Goal: Use online tool/utility: Utilize a website feature to perform a specific function

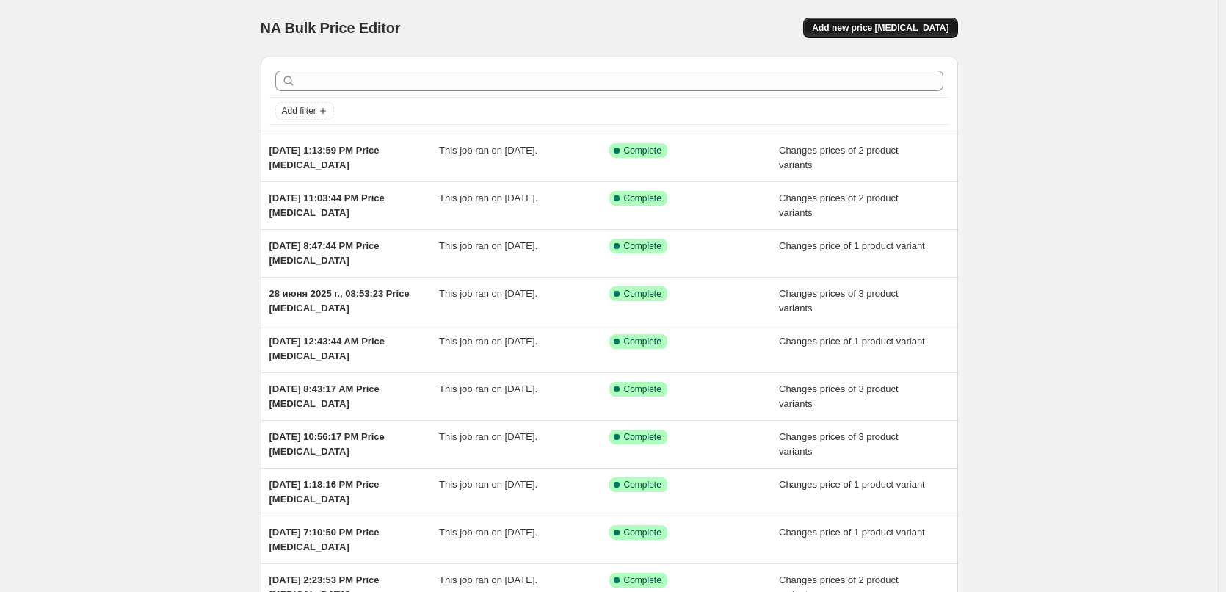
click at [901, 25] on span "Add new price [MEDICAL_DATA]" at bounding box center [880, 28] width 137 height 12
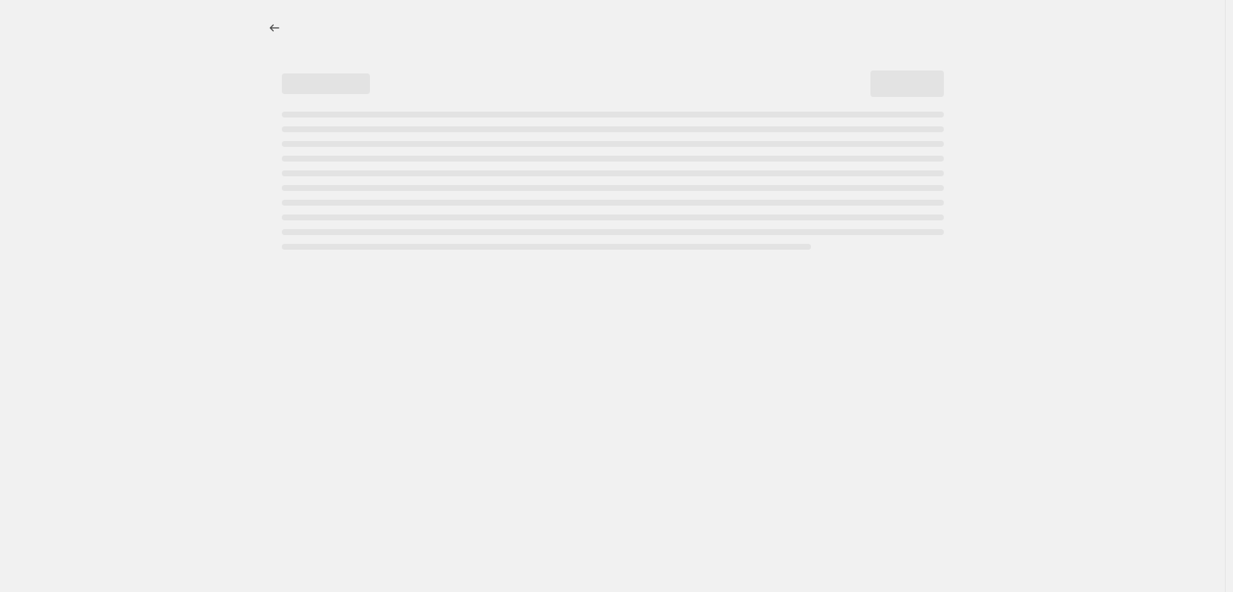
select select "percentage"
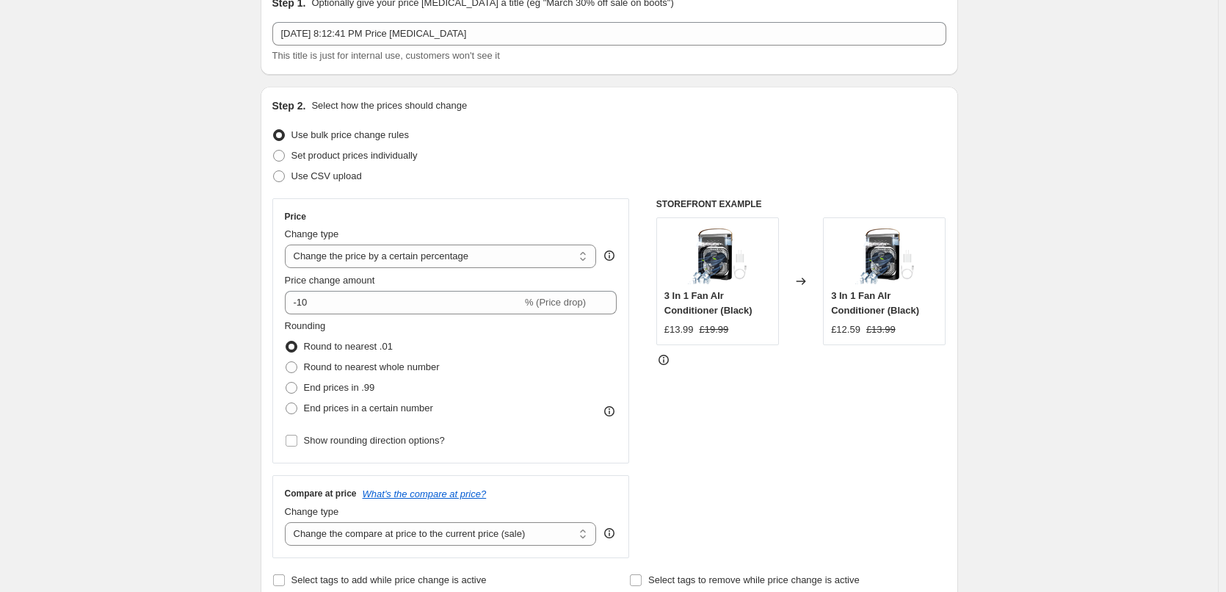
scroll to position [73, 0]
click at [383, 157] on span "Set product prices individually" at bounding box center [354, 153] width 126 height 11
click at [274, 149] on input "Set product prices individually" at bounding box center [273, 148] width 1 height 1
radio input "true"
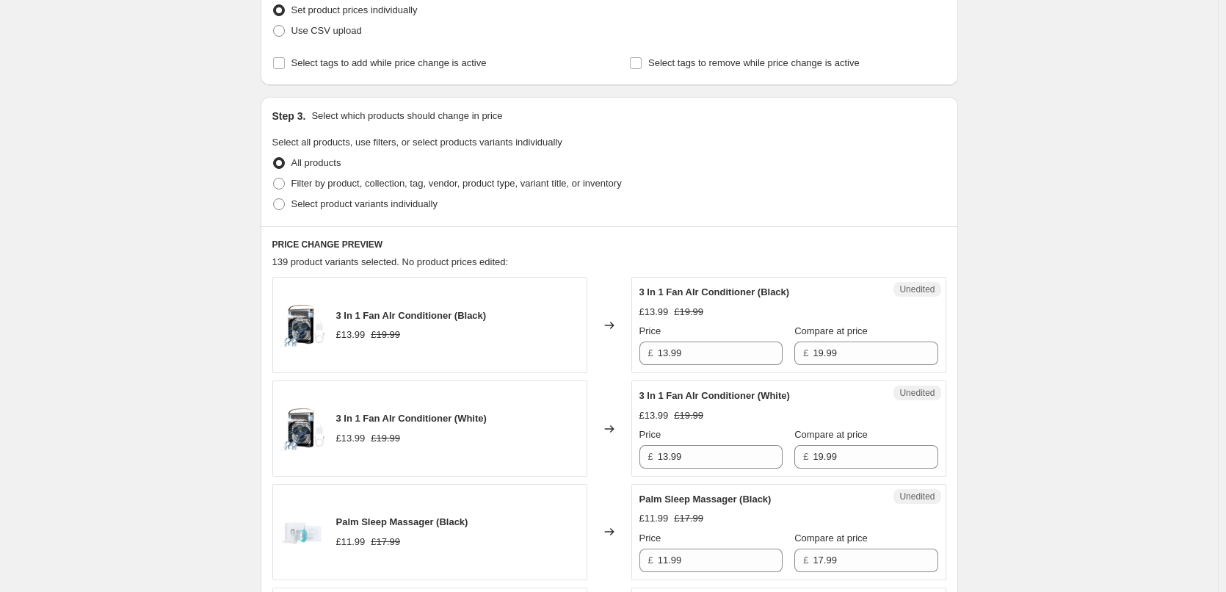
scroll to position [220, 0]
click at [396, 203] on span "Select product variants individually" at bounding box center [364, 200] width 146 height 11
click at [274, 196] on input "Select product variants individually" at bounding box center [273, 195] width 1 height 1
radio input "true"
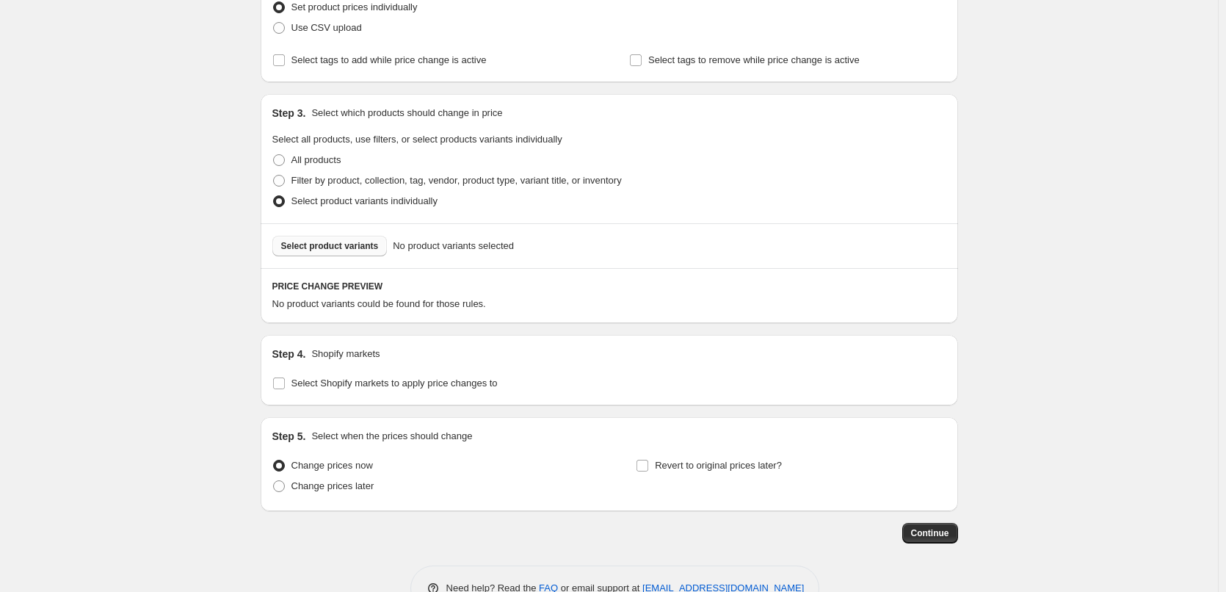
click at [335, 249] on span "Select product variants" at bounding box center [330, 246] width 98 height 12
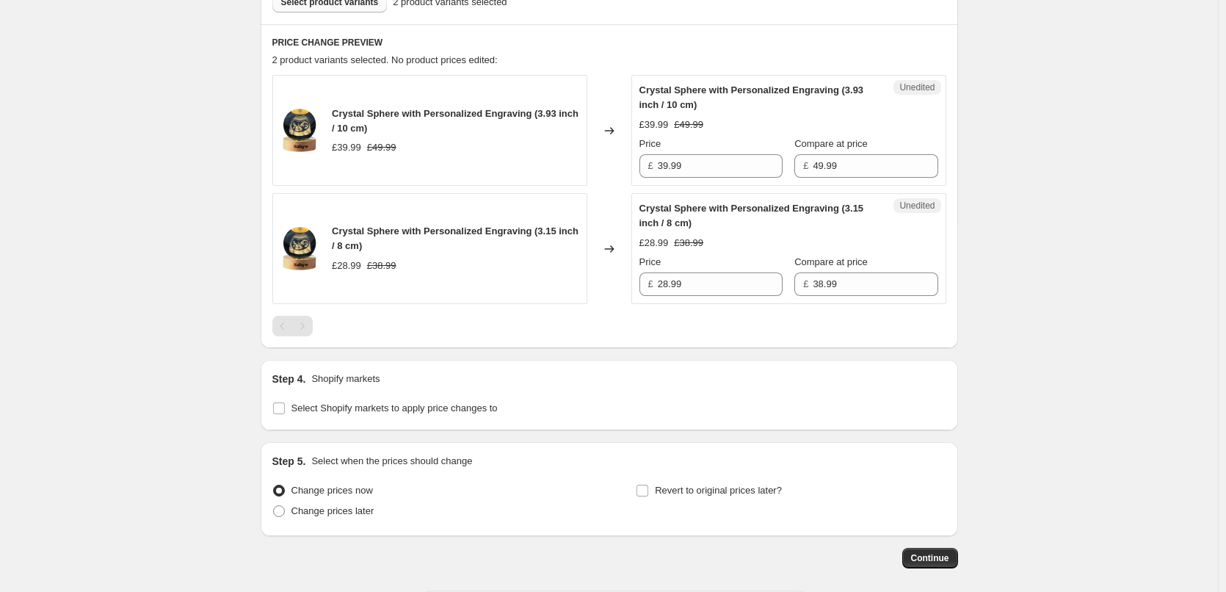
scroll to position [530, 0]
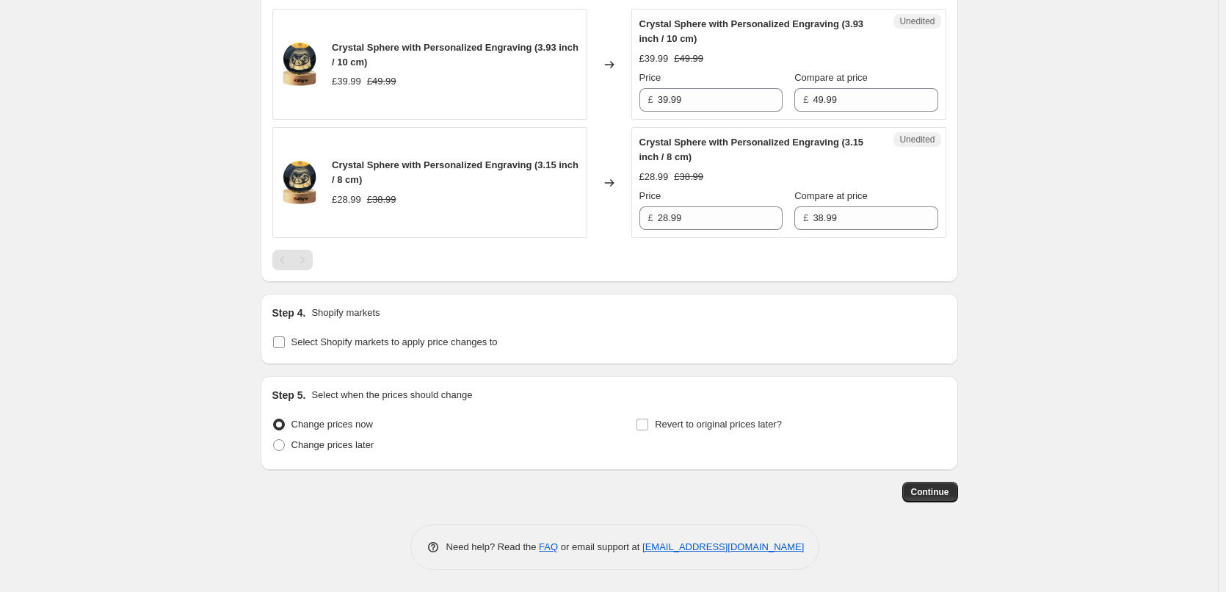
click at [479, 341] on span "Select Shopify markets to apply price changes to" at bounding box center [394, 341] width 206 height 11
click at [285, 341] on input "Select Shopify markets to apply price changes to" at bounding box center [279, 342] width 12 height 12
checkbox input "true"
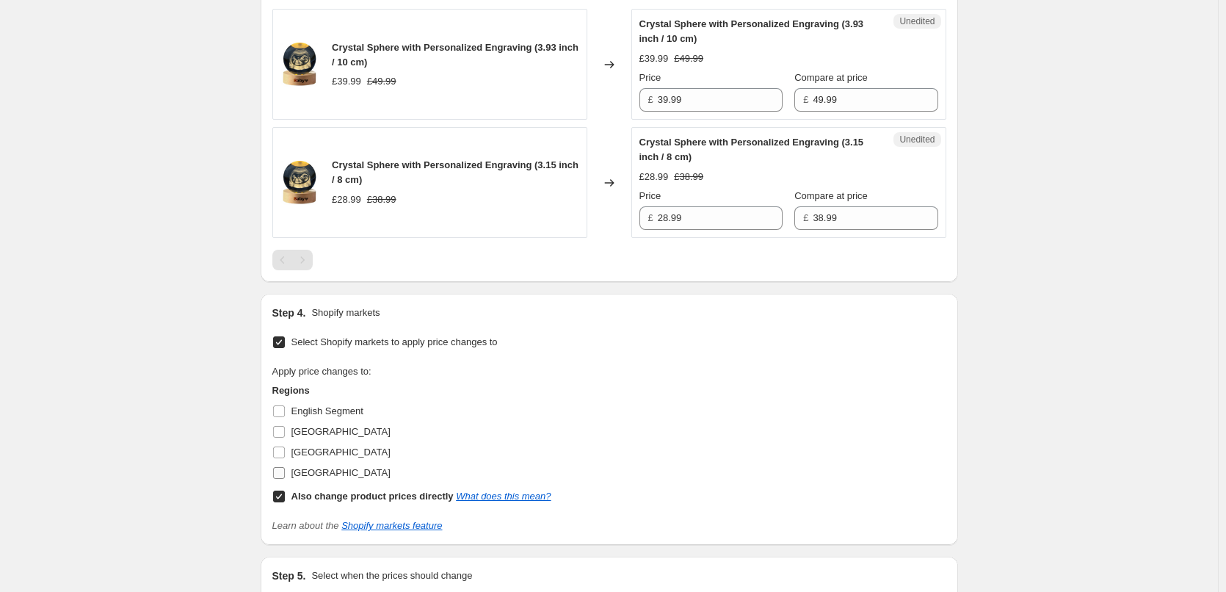
click at [302, 477] on span "[GEOGRAPHIC_DATA]" at bounding box center [340, 472] width 99 height 11
click at [285, 477] on input "[GEOGRAPHIC_DATA]" at bounding box center [279, 473] width 12 height 12
checkbox input "true"
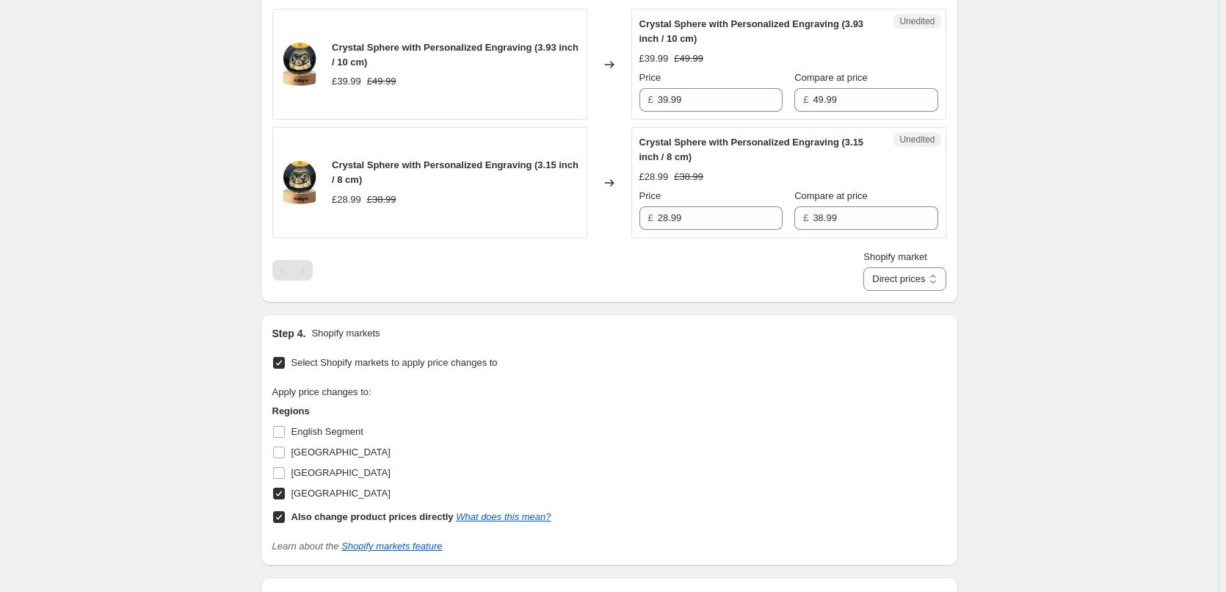
click at [319, 515] on b "Also change product prices directly" at bounding box center [372, 516] width 162 height 11
click at [285, 515] on input "Also change product prices directly What does this mean?" at bounding box center [279, 517] width 12 height 12
checkbox input "false"
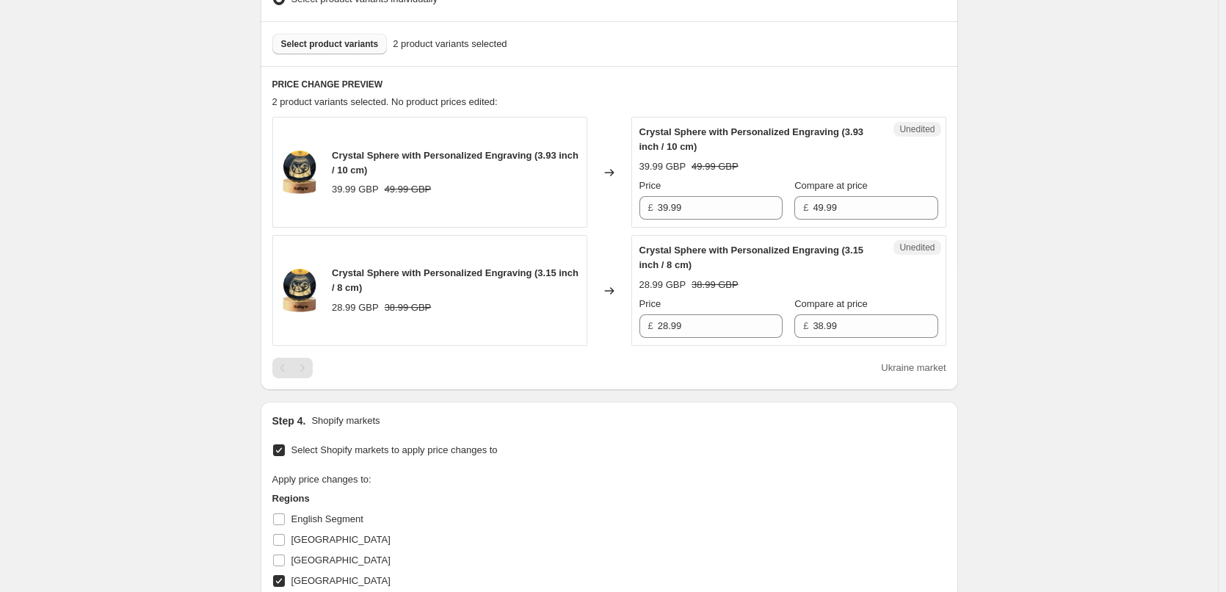
scroll to position [418, 0]
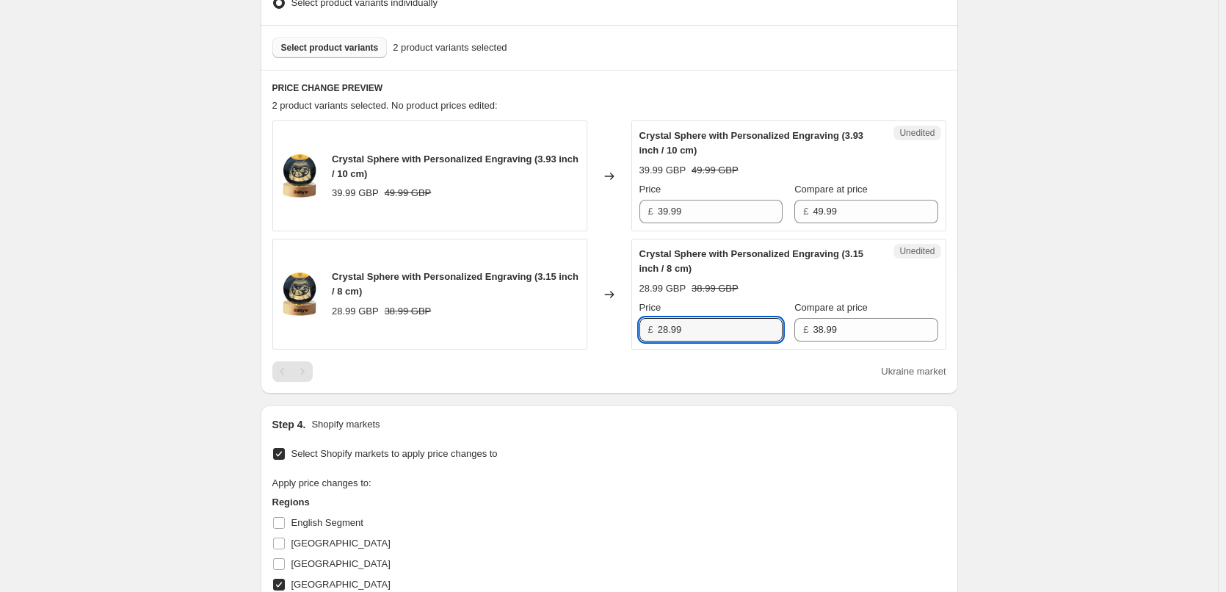
drag, startPoint x: 720, startPoint y: 324, endPoint x: 640, endPoint y: 327, distance: 80.1
click at [640, 327] on div "Unedited Crystal Sphere with Personalized Engraving (3.15 inch / 8 cm) 28.99 GB…" at bounding box center [788, 294] width 315 height 111
paste input "3,"
click at [675, 333] on input "23,99" at bounding box center [720, 329] width 125 height 23
type input "23.99"
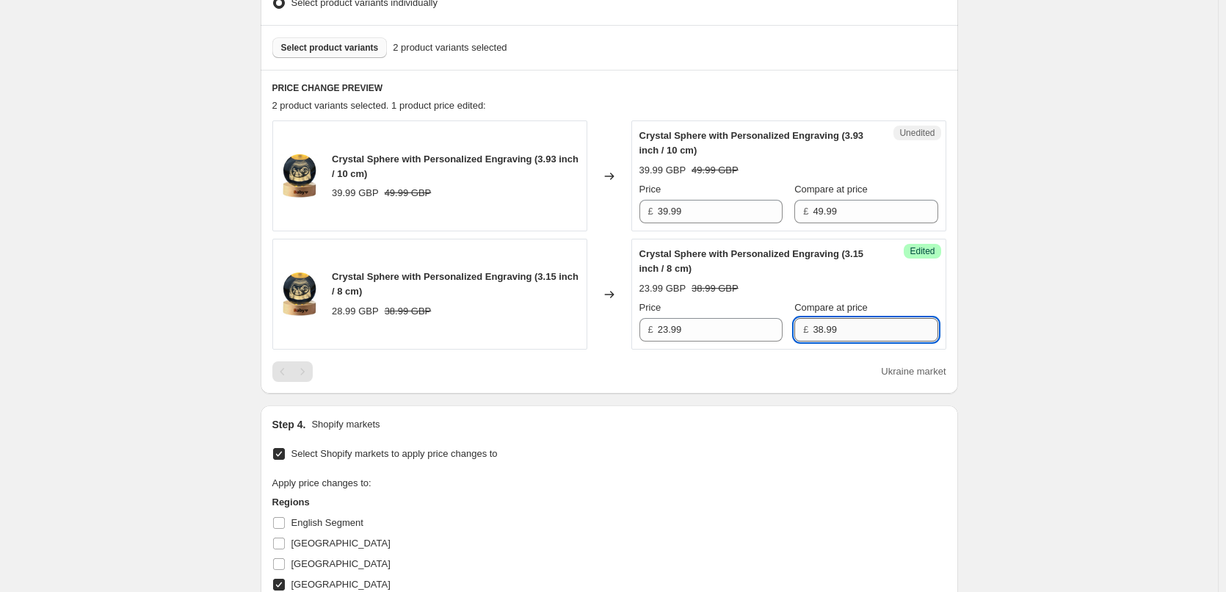
click at [813, 325] on input "38.99" at bounding box center [875, 329] width 125 height 23
click at [813, 324] on input "38.99" at bounding box center [875, 329] width 125 height 23
click at [813, 323] on input "31.99" at bounding box center [875, 329] width 125 height 23
type input "31.99"
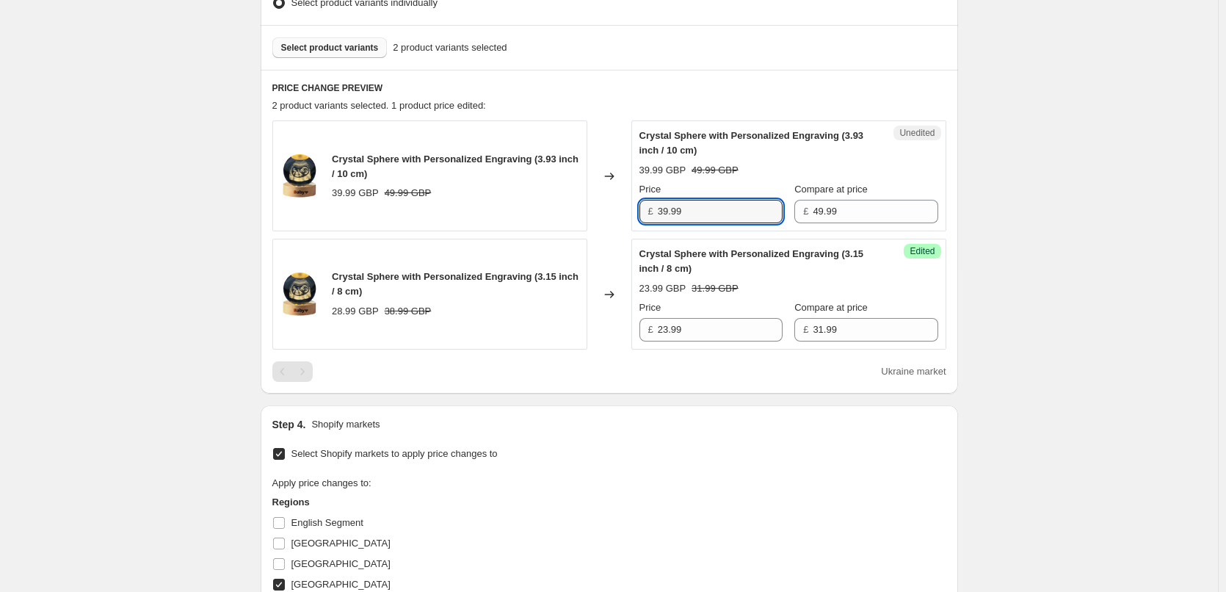
drag, startPoint x: 710, startPoint y: 211, endPoint x: 583, endPoint y: 200, distance: 127.4
click at [583, 200] on div "Crystal Sphere with Personalized Engraving (3.93 inch / 10 cm) 39.99 GBP 49.99 …" at bounding box center [609, 175] width 674 height 111
paste input "1"
type input "31.99"
click at [824, 216] on input "49.99" at bounding box center [875, 211] width 125 height 23
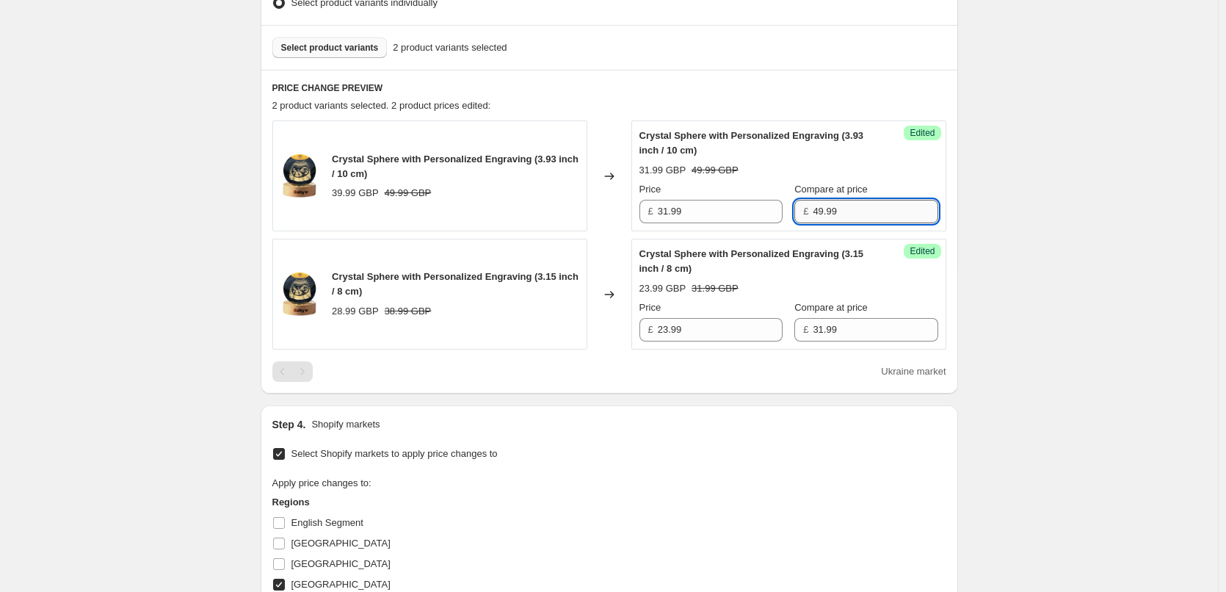
click at [824, 216] on input "49.99" at bounding box center [875, 211] width 125 height 23
type input "39.99"
click at [996, 278] on div "Create new price [MEDICAL_DATA]. This page is ready Create new price [MEDICAL_D…" at bounding box center [609, 233] width 1218 height 1302
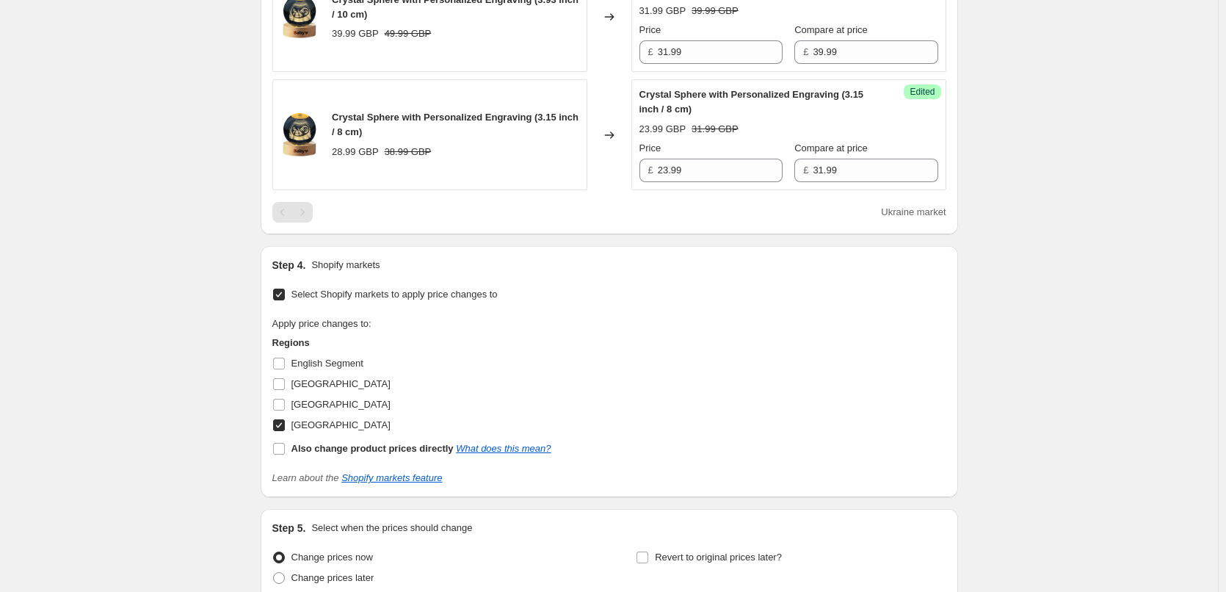
scroll to position [711, 0]
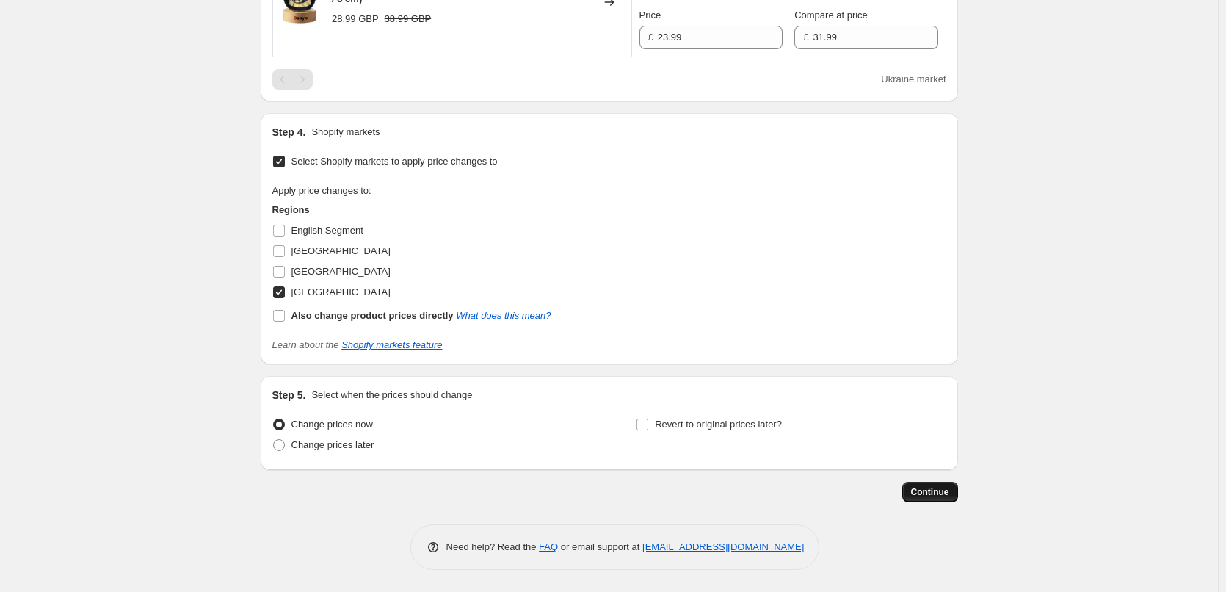
click at [912, 495] on button "Continue" at bounding box center [930, 492] width 56 height 21
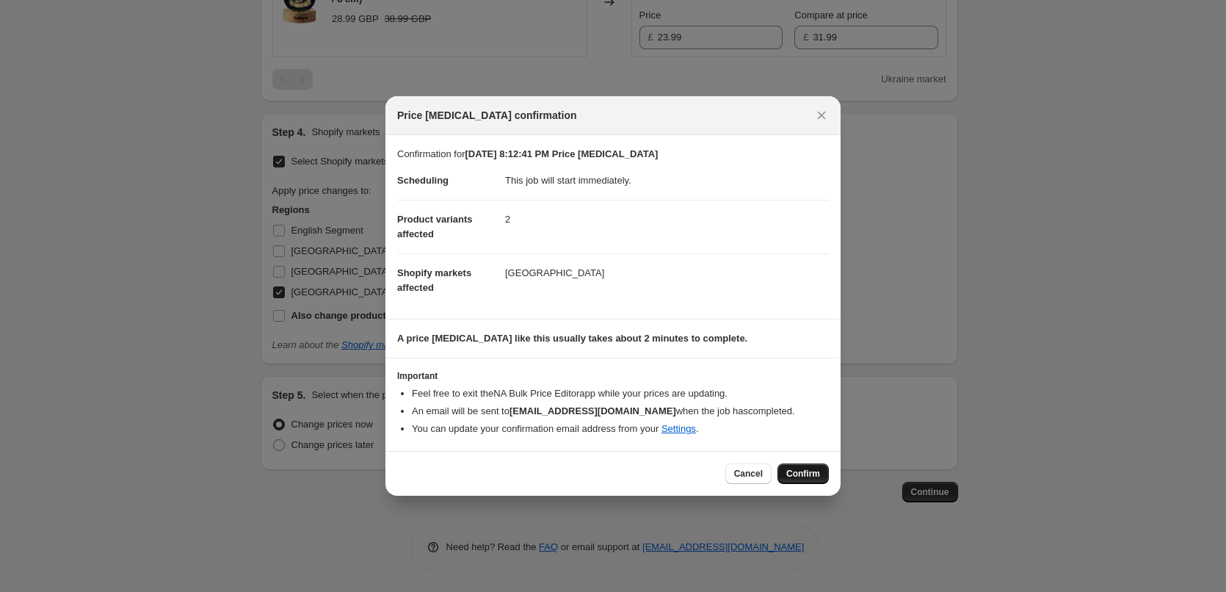
click at [782, 476] on button "Confirm" at bounding box center [802, 473] width 51 height 21
